Goal: Information Seeking & Learning: Learn about a topic

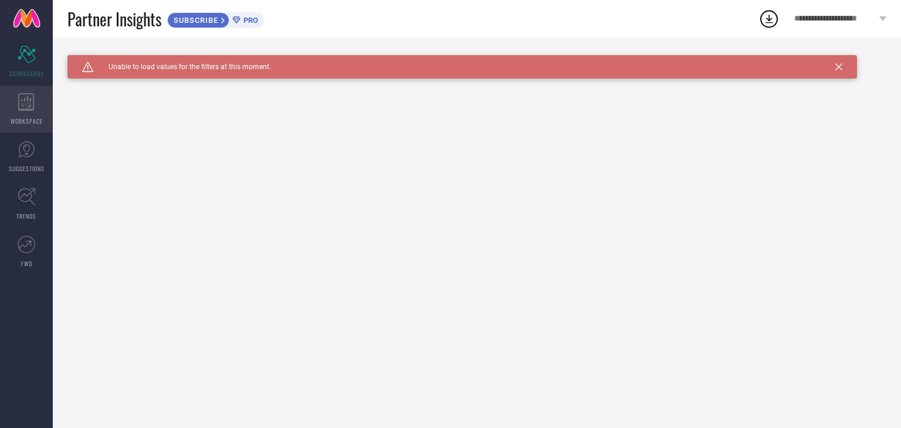
click at [30, 97] on icon at bounding box center [26, 102] width 16 height 18
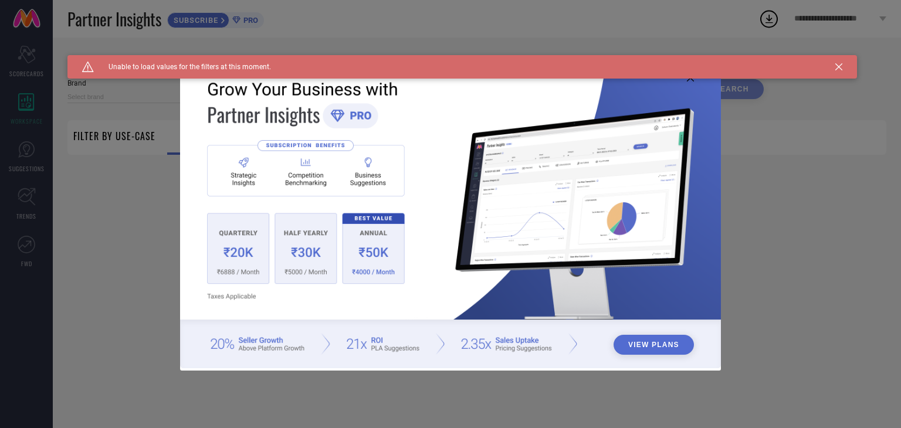
type input "1 STOP FASHION"
type input "All"
click at [837, 64] on icon at bounding box center [838, 66] width 7 height 7
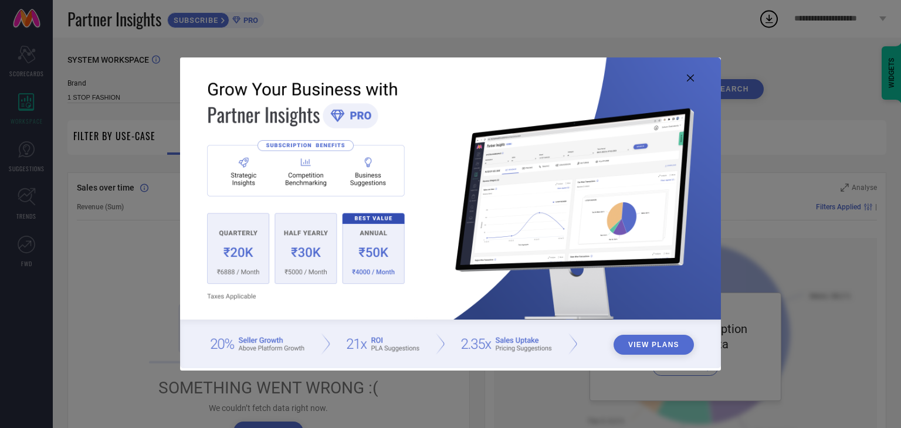
click at [691, 77] on icon at bounding box center [690, 77] width 7 height 7
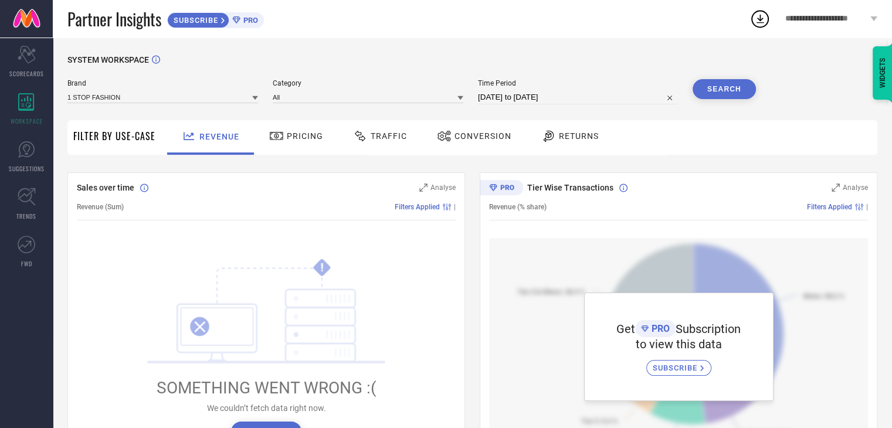
click at [301, 134] on span "Pricing" at bounding box center [305, 135] width 36 height 9
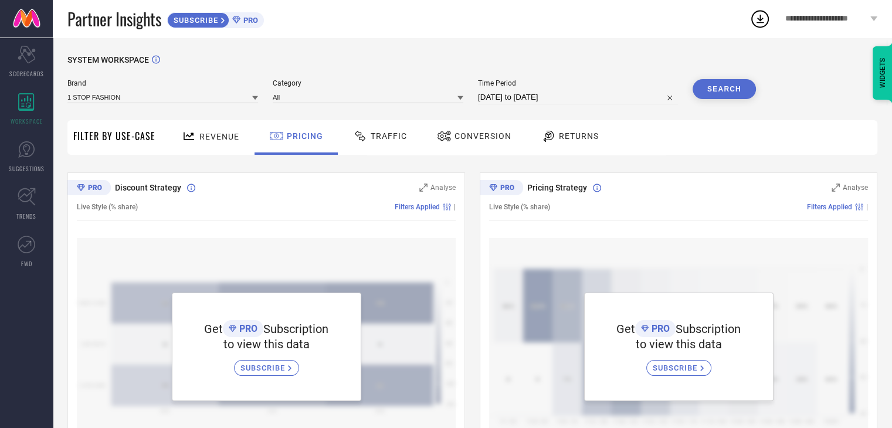
click at [389, 132] on span "Traffic" at bounding box center [389, 135] width 36 height 9
